Goal: Communication & Community: Answer question/provide support

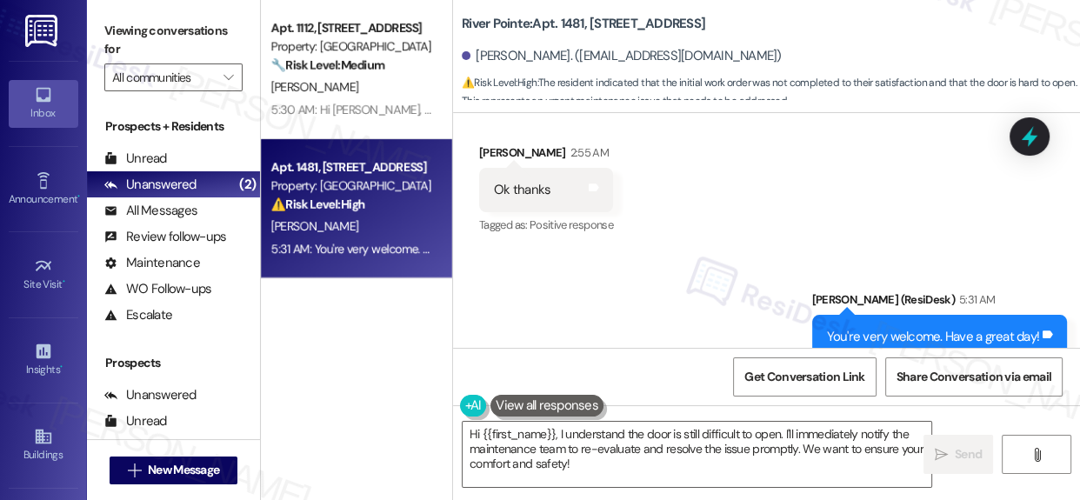
scroll to position [1794, 0]
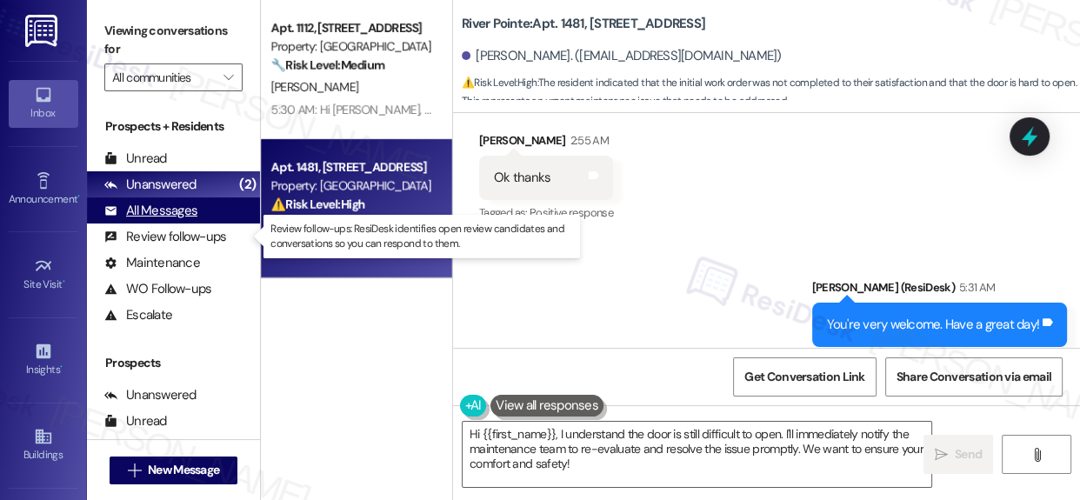
drag, startPoint x: 149, startPoint y: 232, endPoint x: 231, endPoint y: 221, distance: 83.4
click at [149, 233] on div "Review follow-ups" at bounding box center [165, 237] width 122 height 18
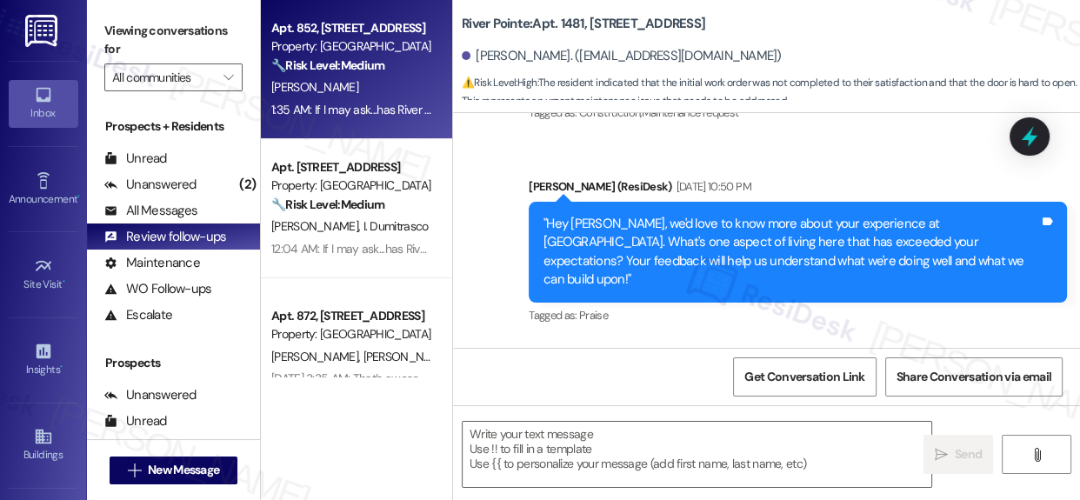
click at [311, 54] on div "Property: [GEOGRAPHIC_DATA]" at bounding box center [351, 46] width 161 height 18
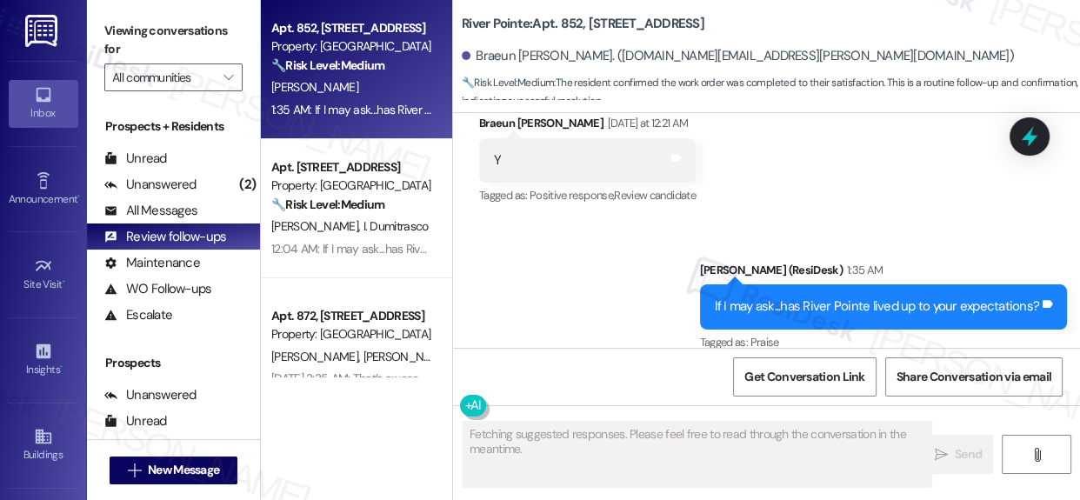
scroll to position [9, 0]
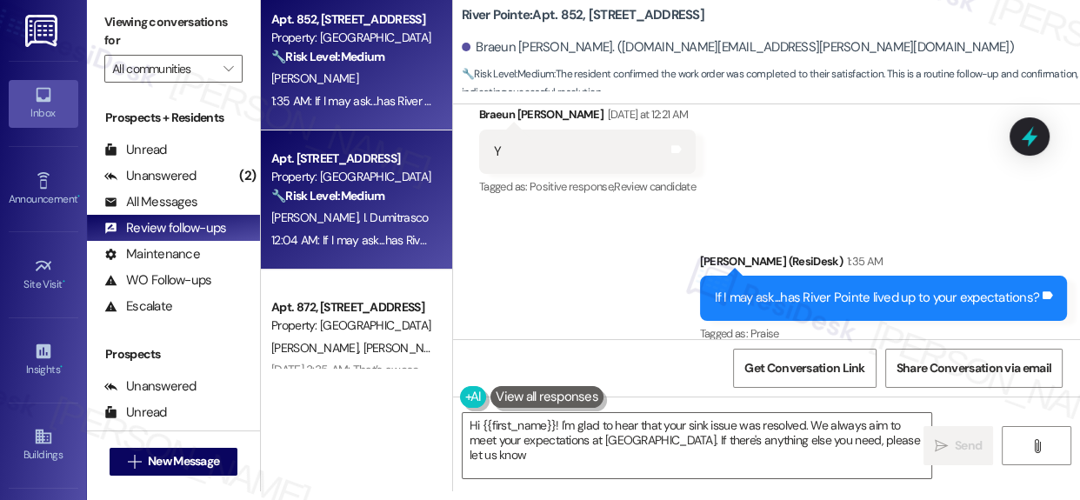
type textarea "Hi {{first_name}}! I'm glad to hear that your sink issue was resolved. We alway…"
click at [353, 168] on div "Property: [GEOGRAPHIC_DATA]" at bounding box center [351, 177] width 161 height 18
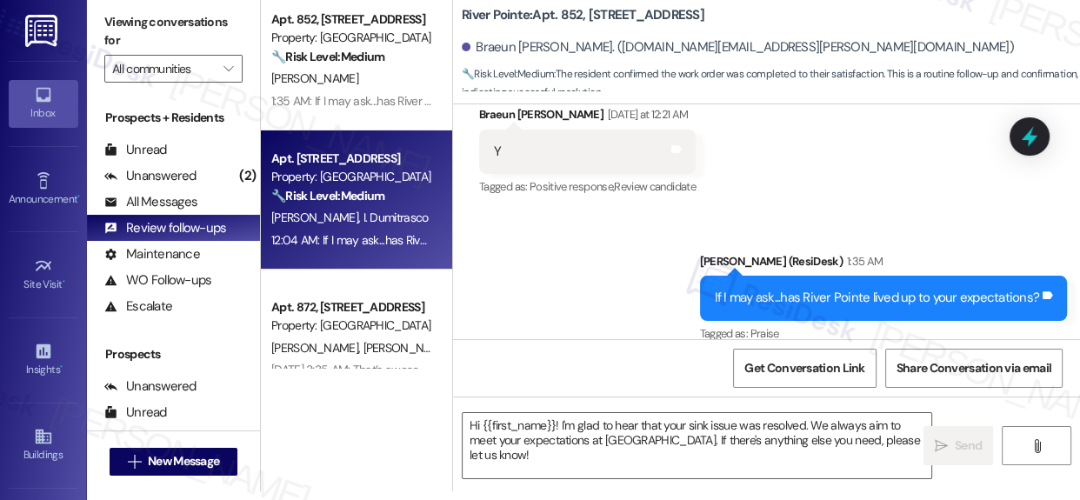
type textarea "Fetching suggested responses. Please feel free to read through the conversation…"
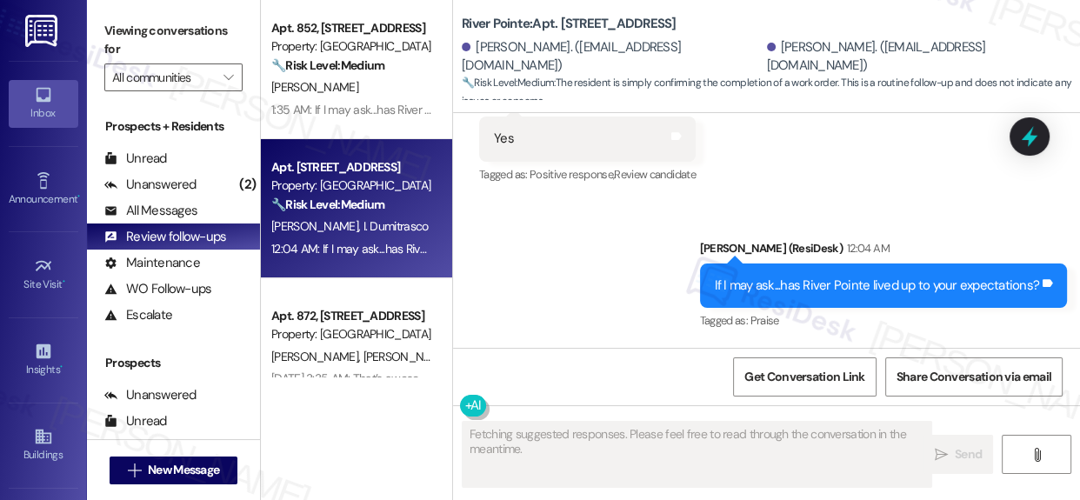
scroll to position [8057, 0]
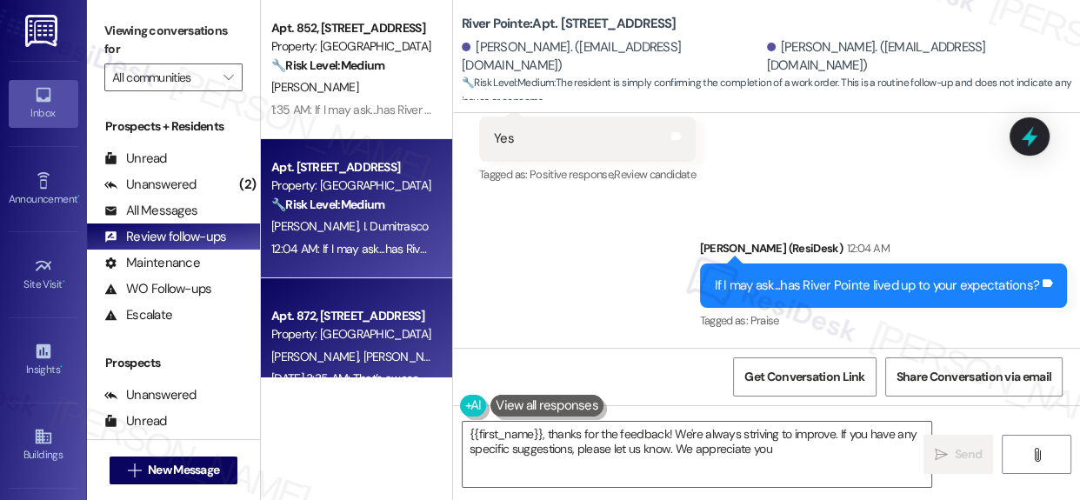
type textarea "{{first_name}}, thanks for the feedback! We're always striving to improve. If y…"
click at [367, 330] on div "Property: [GEOGRAPHIC_DATA]" at bounding box center [351, 334] width 161 height 18
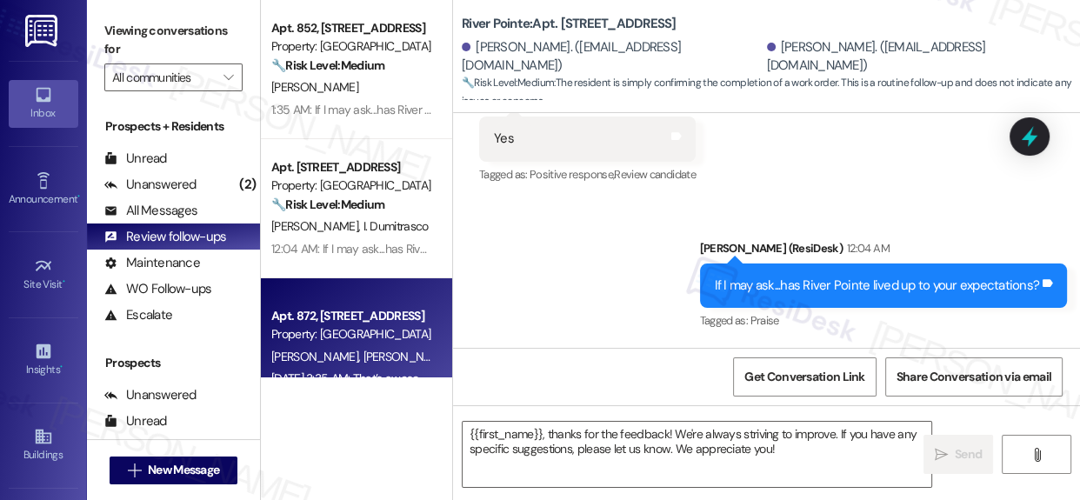
type textarea "Fetching suggested responses. Please feel free to read through the conversation…"
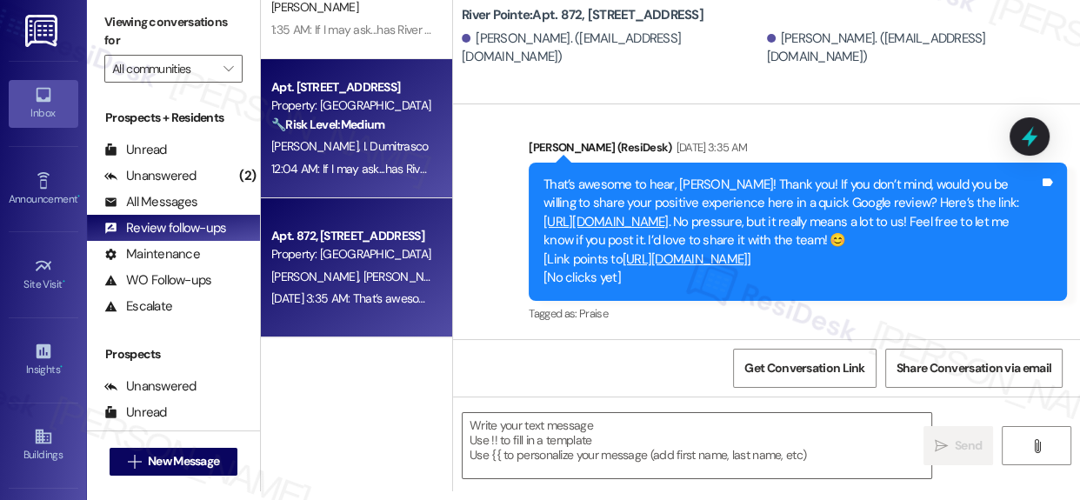
scroll to position [157, 0]
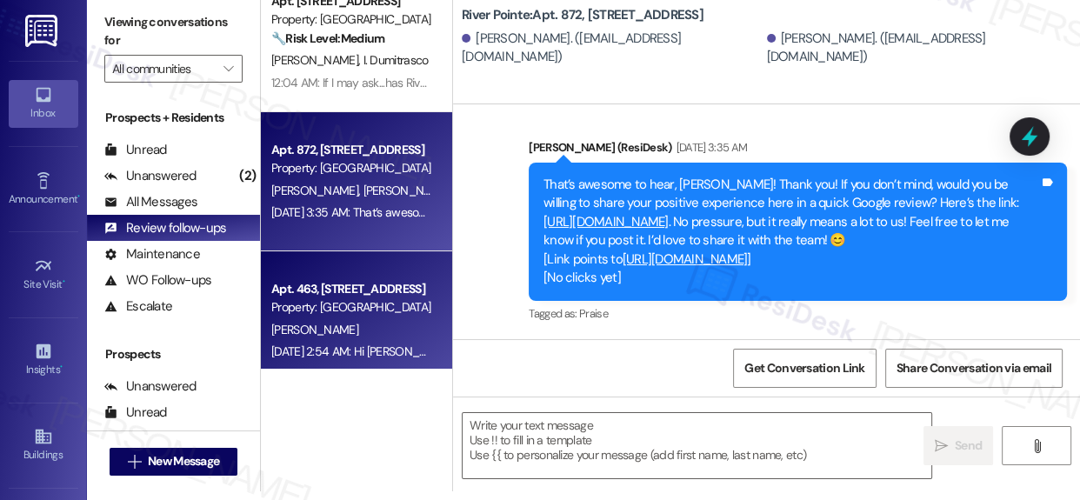
click at [345, 274] on div "Apt. 463, [STREET_ADDRESS] Property: [GEOGRAPHIC_DATA] [PERSON_NAME] [DATE] 2:5…" at bounding box center [356, 320] width 191 height 139
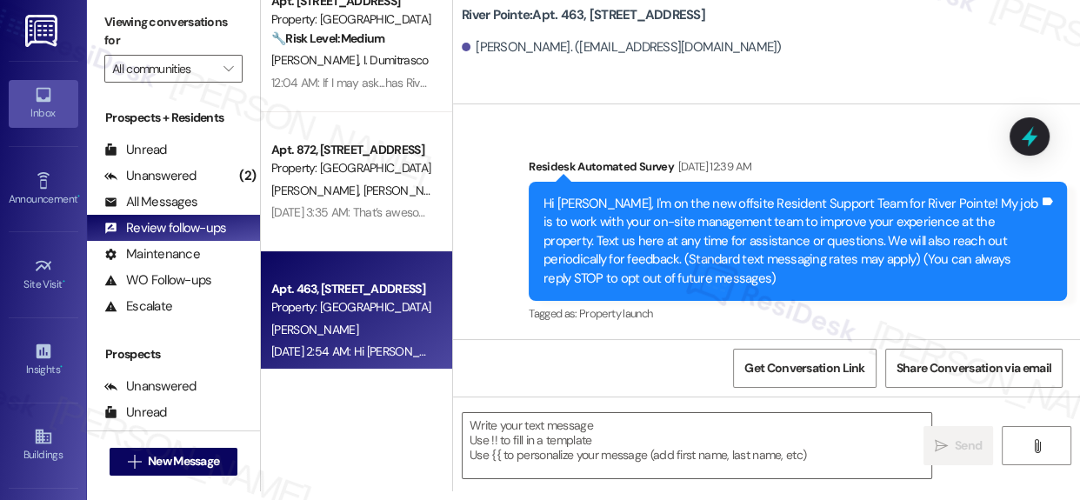
scroll to position [0, 0]
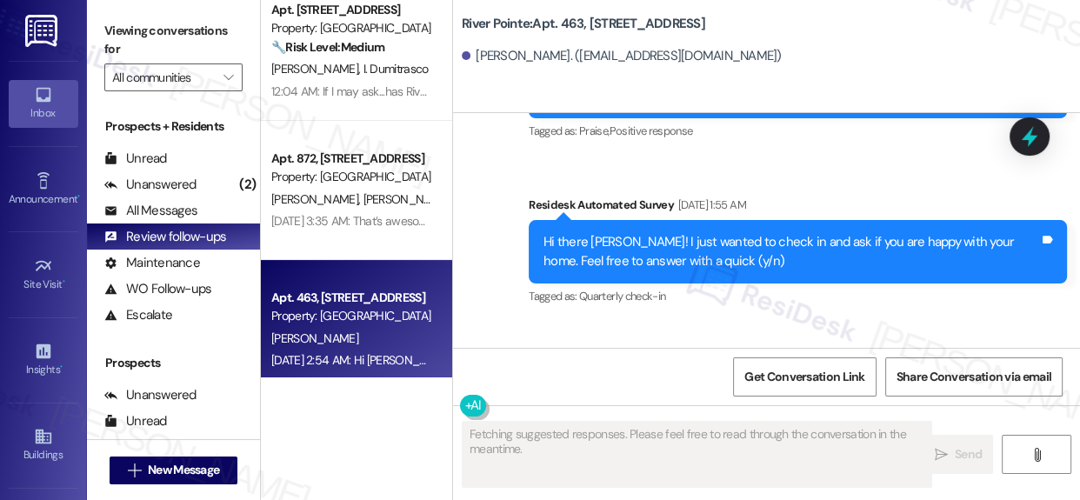
type textarea "Fetching suggested responses. Please feel free to read through the conversation…"
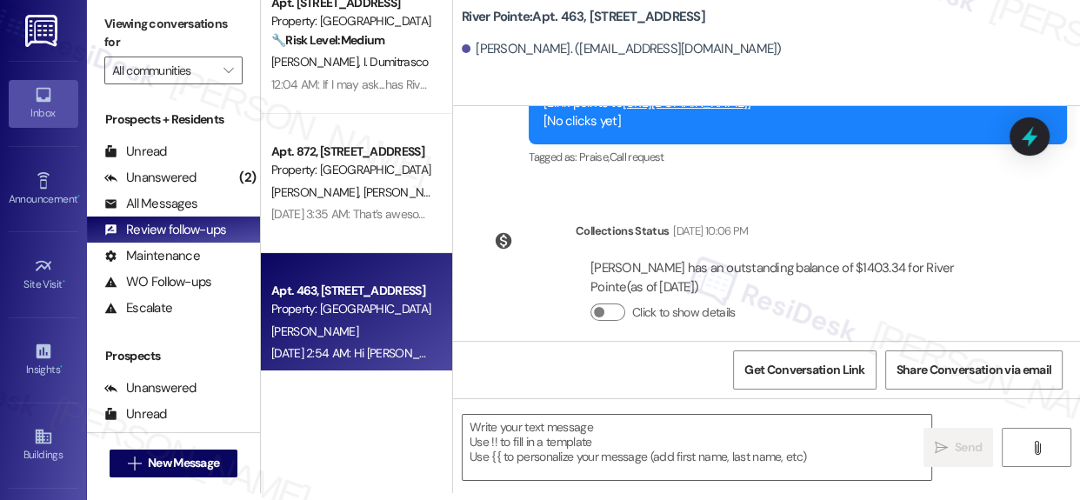
scroll to position [9, 0]
